Goal: Task Accomplishment & Management: Use online tool/utility

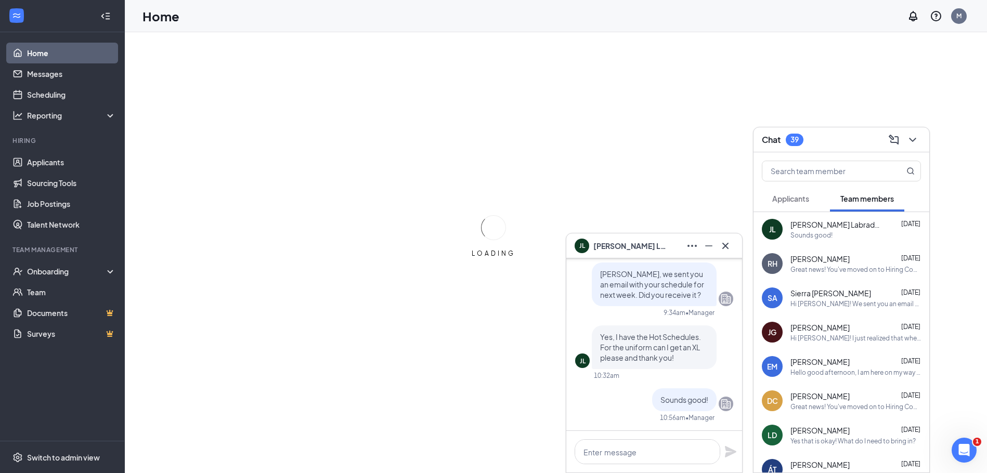
click at [730, 245] on icon "Cross" at bounding box center [725, 246] width 12 height 12
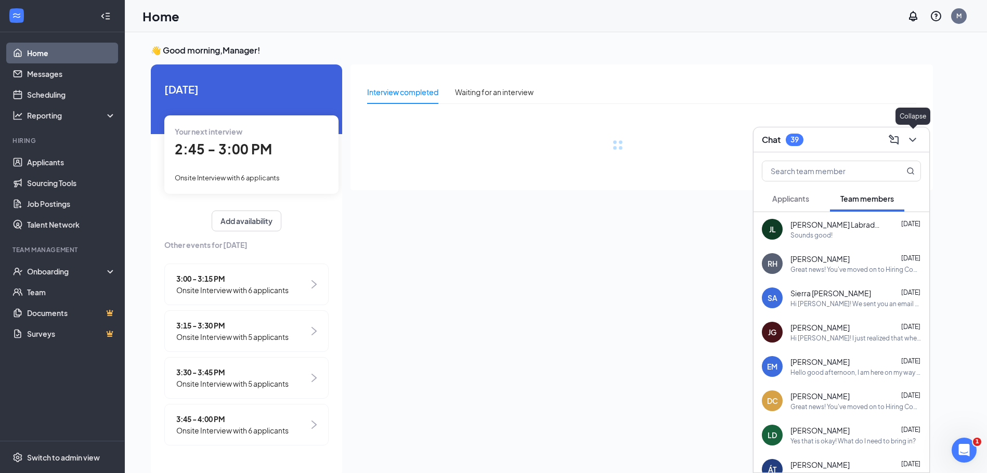
click at [914, 138] on icon "ChevronDown" at bounding box center [913, 140] width 12 height 12
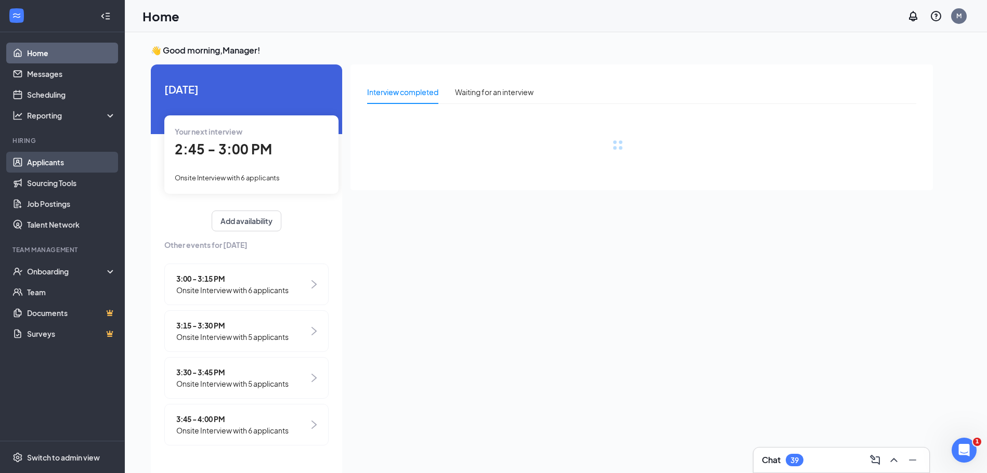
click at [63, 162] on link "Applicants" at bounding box center [71, 162] width 89 height 21
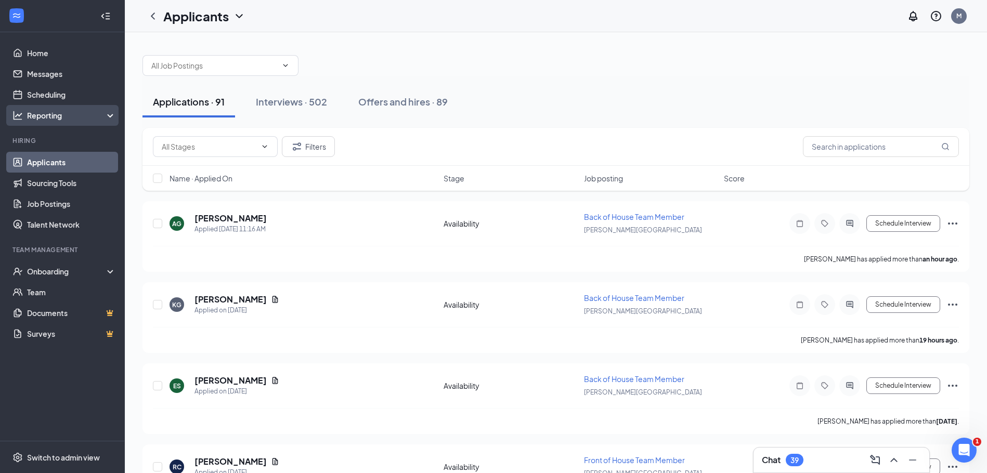
click at [54, 113] on div "Reporting" at bounding box center [71, 115] width 89 height 10
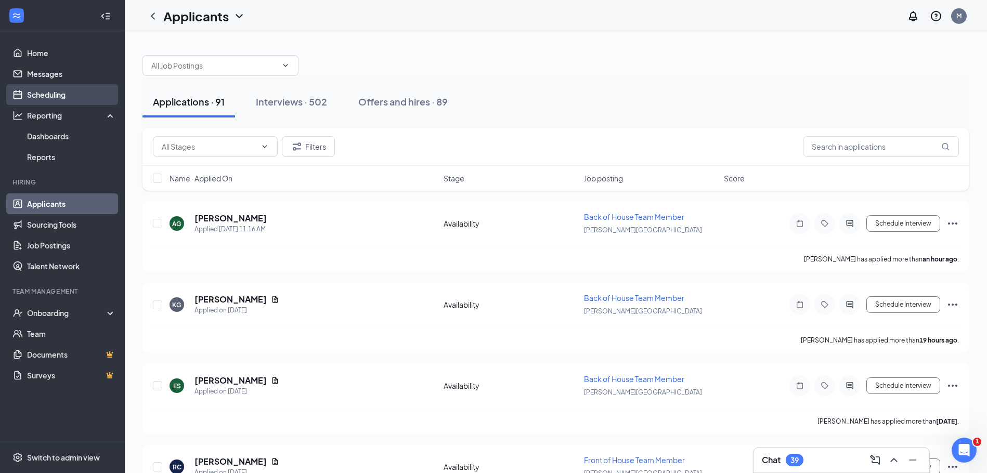
click at [56, 95] on link "Scheduling" at bounding box center [71, 94] width 89 height 21
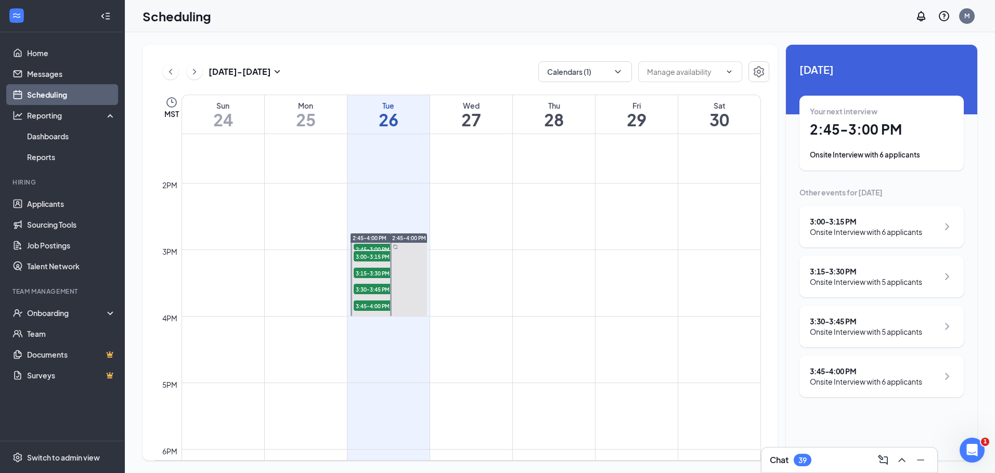
scroll to position [876, 0]
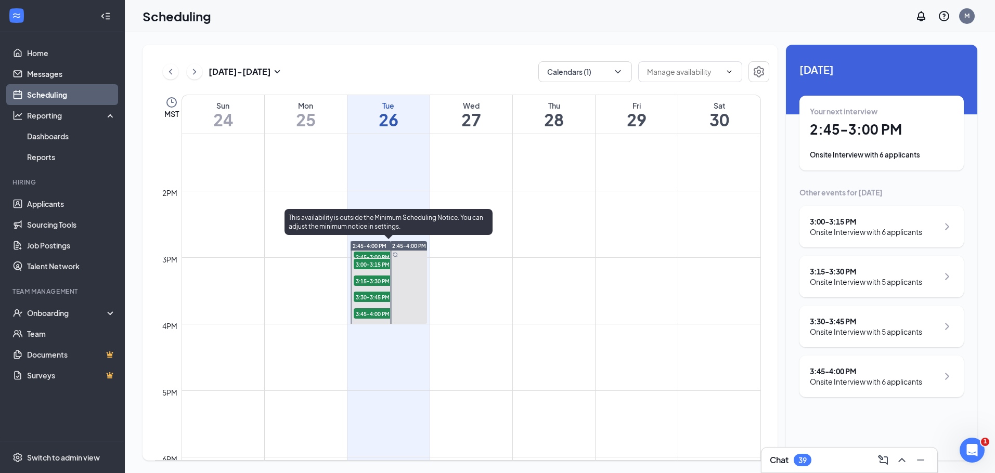
click at [371, 254] on span "2:45-3:00 PM" at bounding box center [380, 257] width 52 height 10
